Goal: Entertainment & Leisure: Browse casually

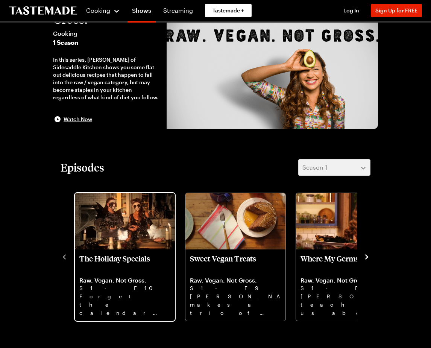
scroll to position [100, 0]
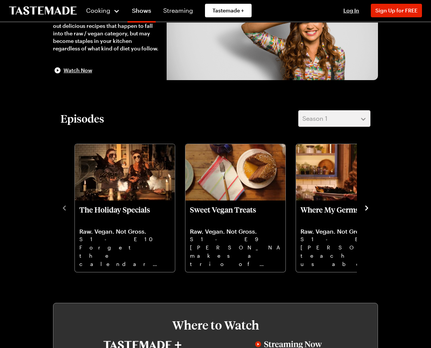
click at [365, 208] on icon "navigate to next item" at bounding box center [367, 208] width 8 height 8
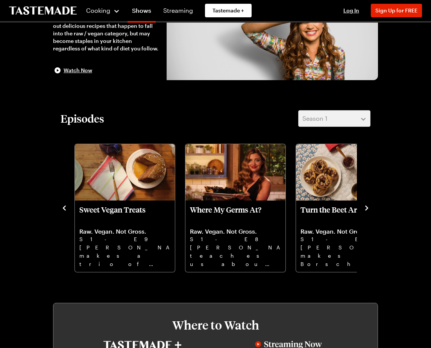
click at [365, 208] on icon "navigate to next item" at bounding box center [367, 208] width 8 height 8
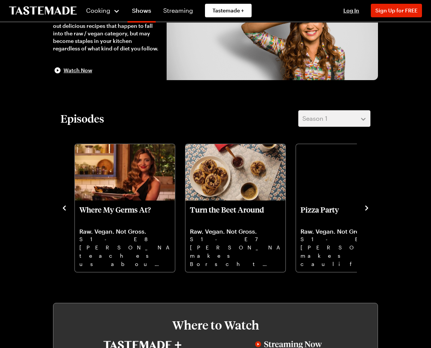
click at [365, 208] on icon "navigate to next item" at bounding box center [367, 208] width 8 height 8
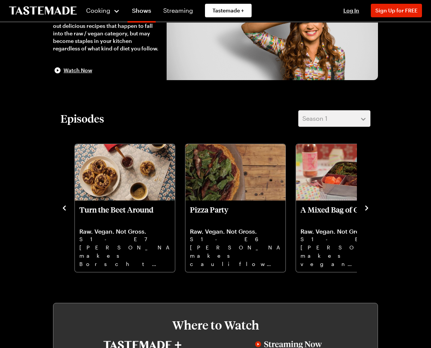
click at [365, 208] on icon "navigate to next item" at bounding box center [367, 208] width 8 height 8
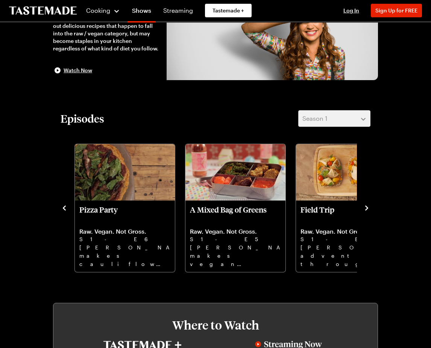
click at [365, 208] on icon "navigate to next item" at bounding box center [367, 208] width 8 height 8
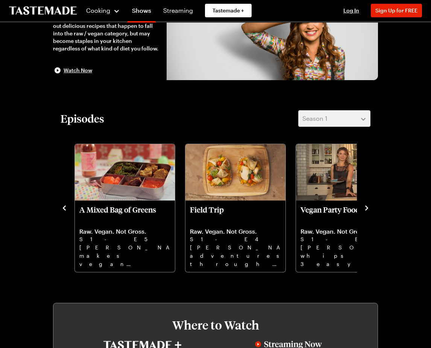
click at [365, 208] on icon "navigate to next item" at bounding box center [367, 208] width 8 height 8
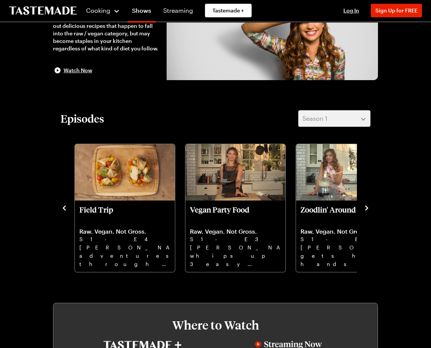
click at [365, 208] on icon "navigate to next item" at bounding box center [367, 208] width 8 height 8
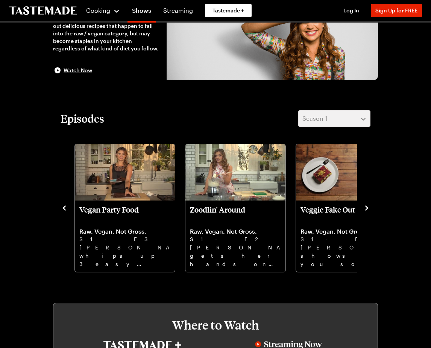
click at [365, 208] on icon "navigate to next item" at bounding box center [367, 208] width 8 height 8
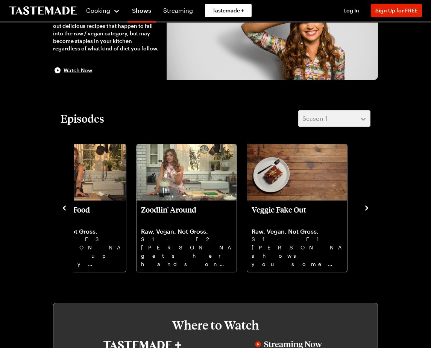
click at [365, 208] on icon "navigate to next item" at bounding box center [367, 208] width 8 height 8
click at [62, 206] on icon "navigate to previous item" at bounding box center [65, 208] width 8 height 8
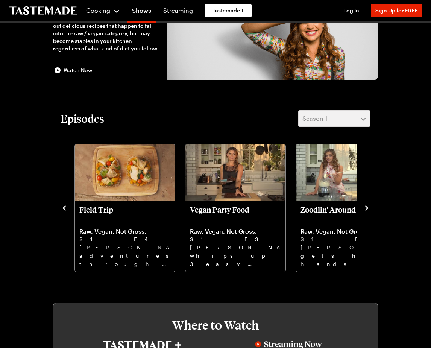
click at [62, 206] on icon "navigate to previous item" at bounding box center [65, 208] width 8 height 8
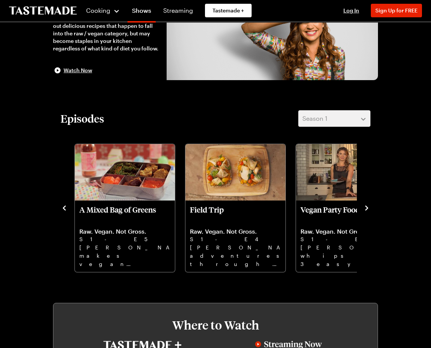
click at [62, 206] on icon "navigate to previous item" at bounding box center [65, 208] width 8 height 8
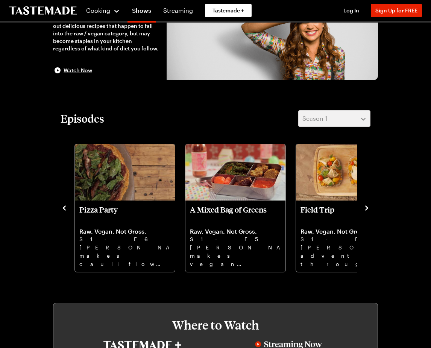
click at [62, 206] on icon "navigate to previous item" at bounding box center [65, 208] width 8 height 8
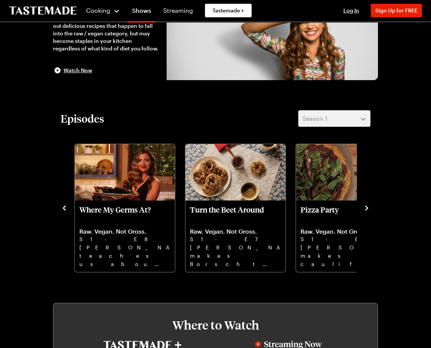
click at [62, 206] on icon "navigate to previous item" at bounding box center [65, 208] width 8 height 8
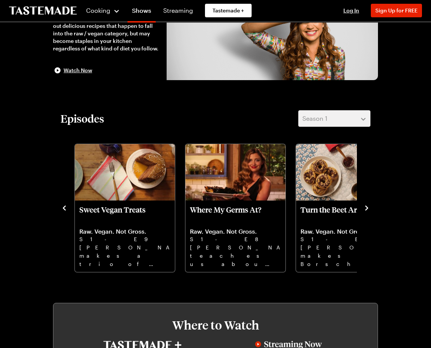
click at [62, 206] on icon "navigate to previous item" at bounding box center [65, 208] width 8 height 8
